Goal: Book appointment/travel/reservation

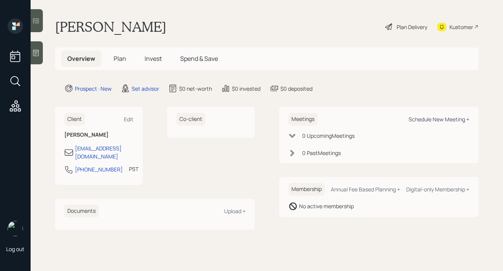
click at [441, 119] on div "Schedule New Meeting +" at bounding box center [439, 119] width 61 height 7
select select "round-[PERSON_NAME]"
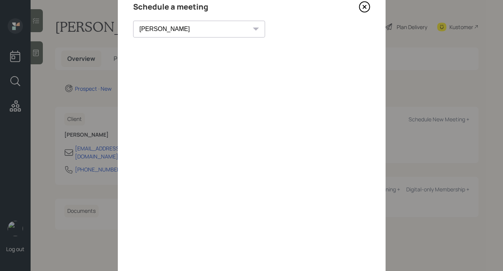
scroll to position [33, 0]
click at [361, 7] on icon at bounding box center [364, 7] width 11 height 11
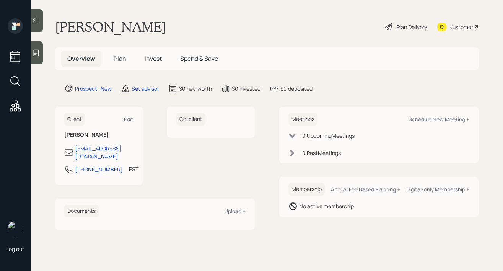
click at [37, 52] on icon at bounding box center [36, 53] width 8 height 8
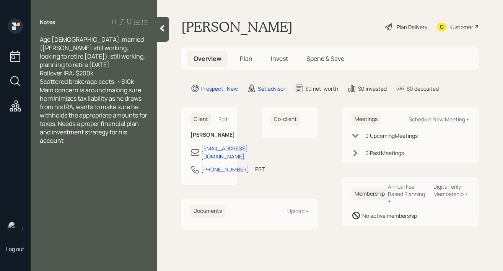
click at [139, 79] on div "Scattered brokerage accts: ~$10k" at bounding box center [94, 81] width 108 height 8
click at [160, 28] on icon at bounding box center [162, 28] width 8 height 8
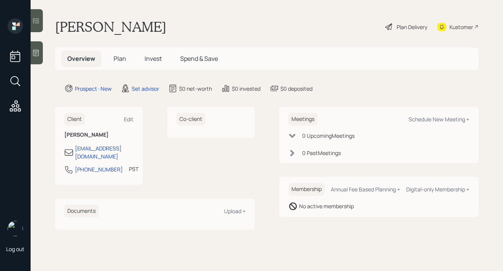
click at [35, 55] on icon at bounding box center [36, 53] width 8 height 8
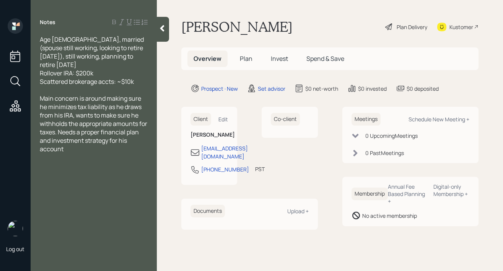
click at [162, 30] on icon at bounding box center [162, 28] width 8 height 8
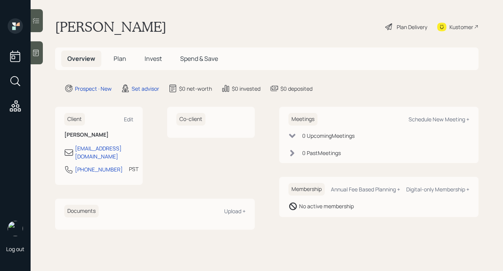
click at [184, 149] on div "Co-client" at bounding box center [211, 146] width 88 height 78
